Goal: Transaction & Acquisition: Purchase product/service

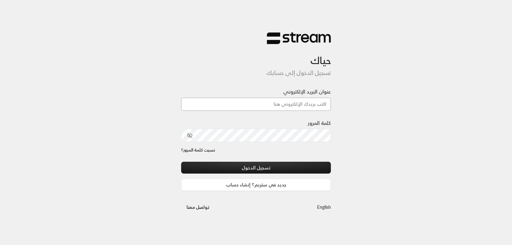
type input "[EMAIL_ADDRESS][DOMAIN_NAME]"
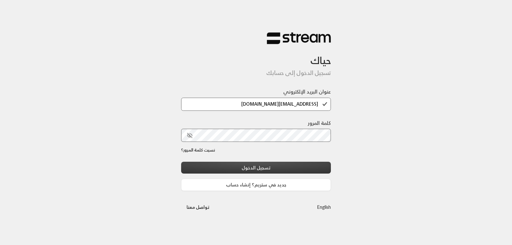
click at [269, 166] on button "تسجيل الدخول" at bounding box center [256, 168] width 150 height 12
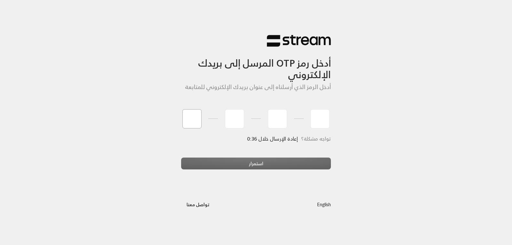
type input "7"
type input "3"
type input "5"
click at [258, 165] on div "أدخل رمز OTP المرسل إلى بريدك الإلكتروني أدخل الرمز الذي أرسلناه إلى عنوان بريد…" at bounding box center [256, 122] width 512 height 245
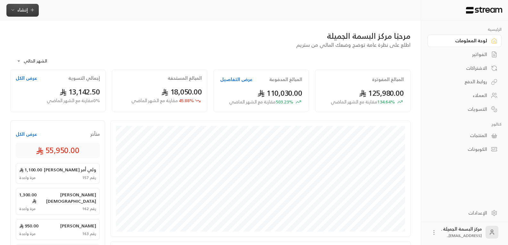
click at [15, 11] on icon "button" at bounding box center [12, 9] width 5 height 5
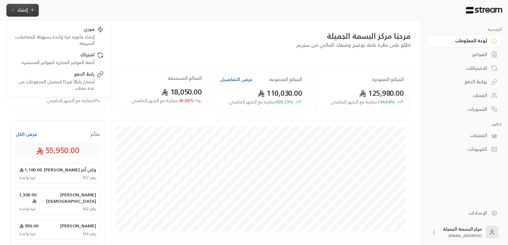
click at [20, 5] on button "إنشاء" at bounding box center [22, 10] width 32 height 13
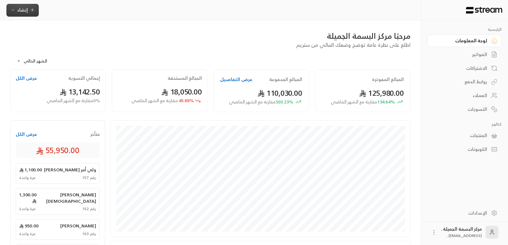
click at [20, 5] on button "إنشاء" at bounding box center [22, 10] width 32 height 13
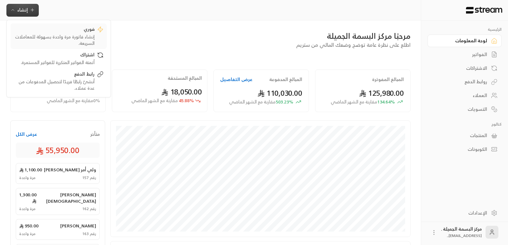
click at [86, 35] on div "إنشاء فاتورة مرة واحدة بسهولة للمعاملات السريعة." at bounding box center [54, 40] width 81 height 13
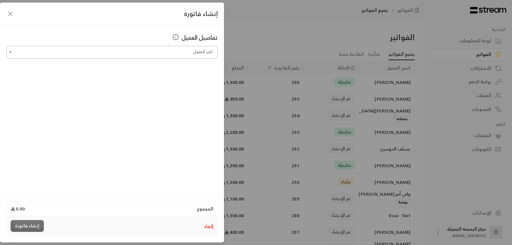
click at [11, 52] on icon "Open" at bounding box center [10, 52] width 3 height 1
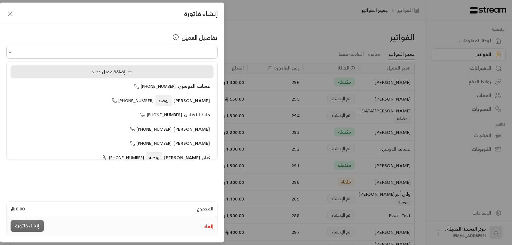
click at [72, 66] on li "إضافة عميل جديد" at bounding box center [112, 71] width 203 height 13
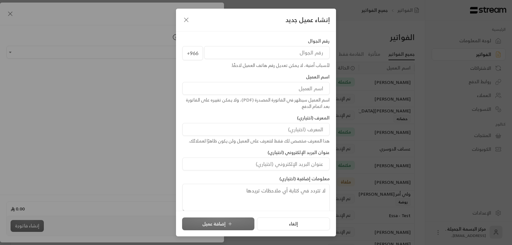
click at [254, 48] on input "tel" at bounding box center [267, 52] width 126 height 13
click at [319, 85] on input at bounding box center [256, 88] width 147 height 13
type input "[PERSON_NAME]"
click at [271, 53] on input "tel" at bounding box center [267, 52] width 126 height 13
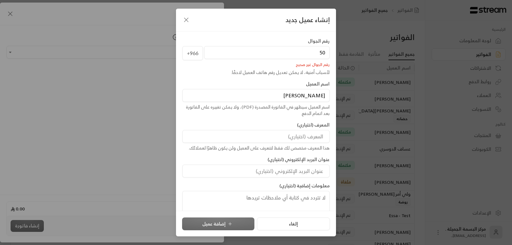
type input "5"
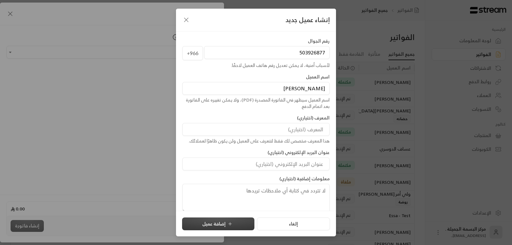
type input "503926877"
click at [224, 222] on button "إضافة عميل" at bounding box center [218, 223] width 72 height 13
type input "**********"
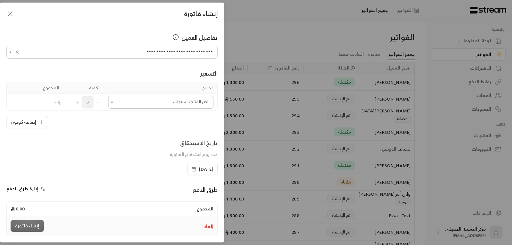
click at [143, 102] on input "اختر العميل" at bounding box center [160, 102] width 105 height 11
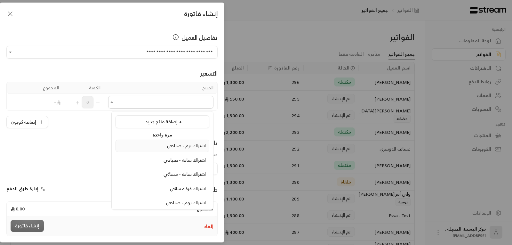
click at [176, 146] on span "اشتراك ترم - صباحي" at bounding box center [186, 146] width 39 height 8
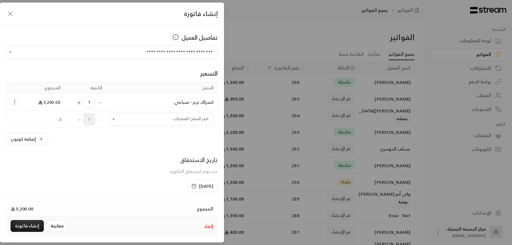
click at [187, 185] on div "[DATE]" at bounding box center [202, 186] width 30 height 12
click at [192, 186] on icon "button" at bounding box center [194, 186] width 5 height 5
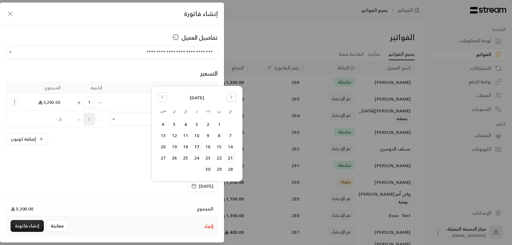
click at [232, 157] on button "21" at bounding box center [230, 158] width 11 height 11
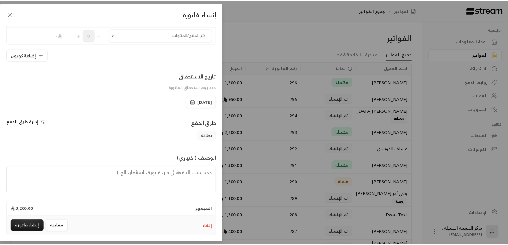
scroll to position [94, 0]
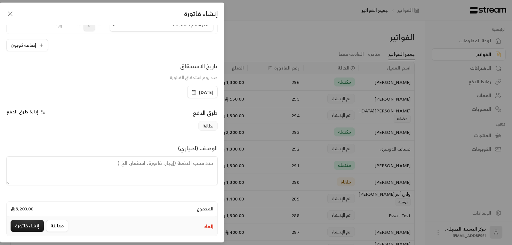
drag, startPoint x: 177, startPoint y: 162, endPoint x: 181, endPoint y: 164, distance: 4.1
click at [179, 162] on textarea at bounding box center [111, 170] width 211 height 29
type textarea "يبدا الترم الصباحي 24/8//2025 ينتهي [DATE]"
click at [24, 225] on button "إنشاء فاتورة" at bounding box center [27, 226] width 33 height 12
